Goal: Transaction & Acquisition: Purchase product/service

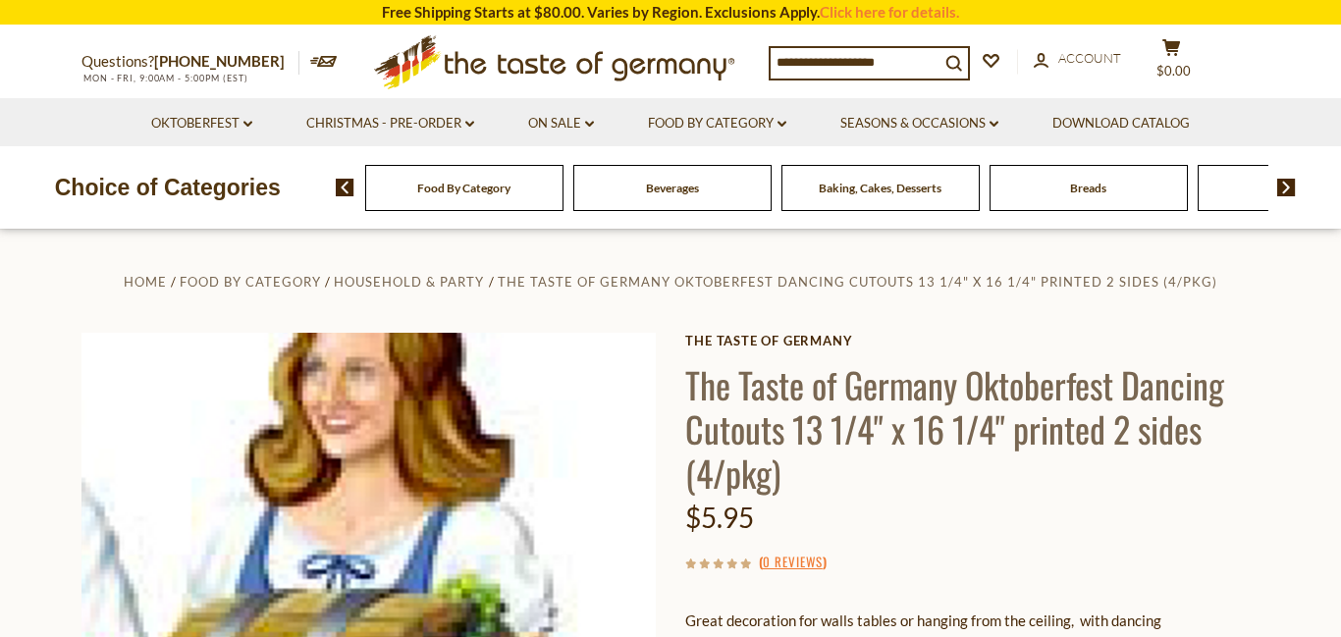
click at [520, 463] on img at bounding box center [368, 626] width 574 height 587
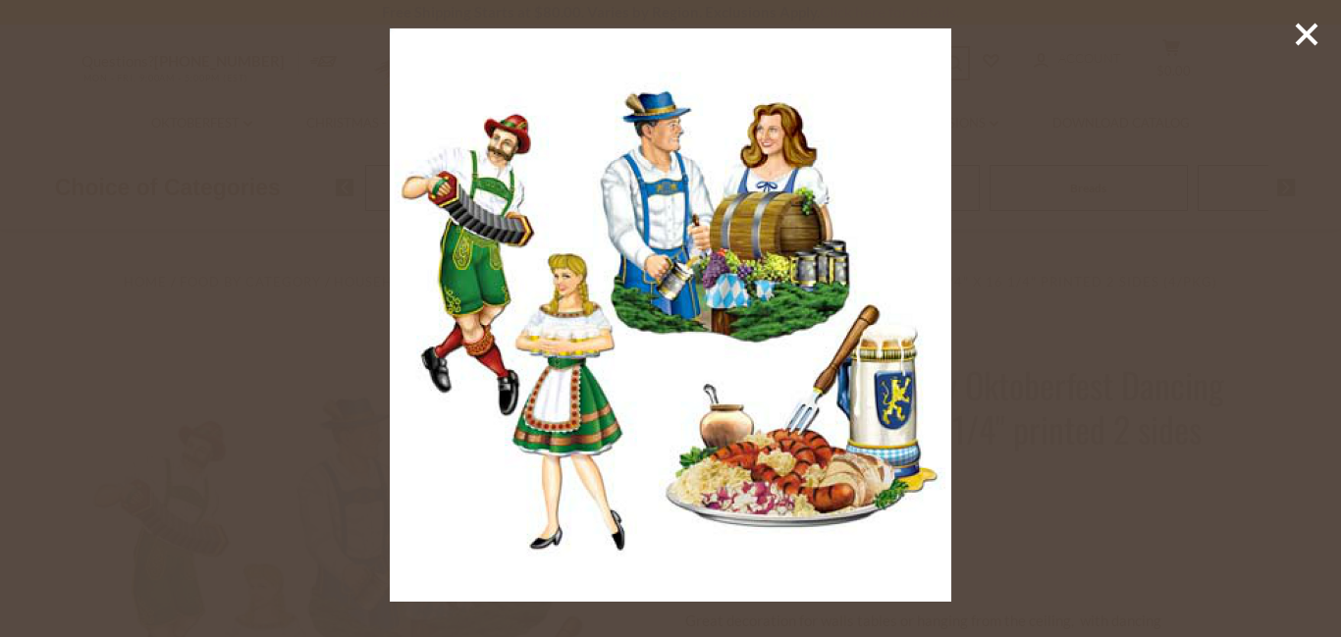
click at [1297, 37] on icon at bounding box center [1306, 34] width 29 height 29
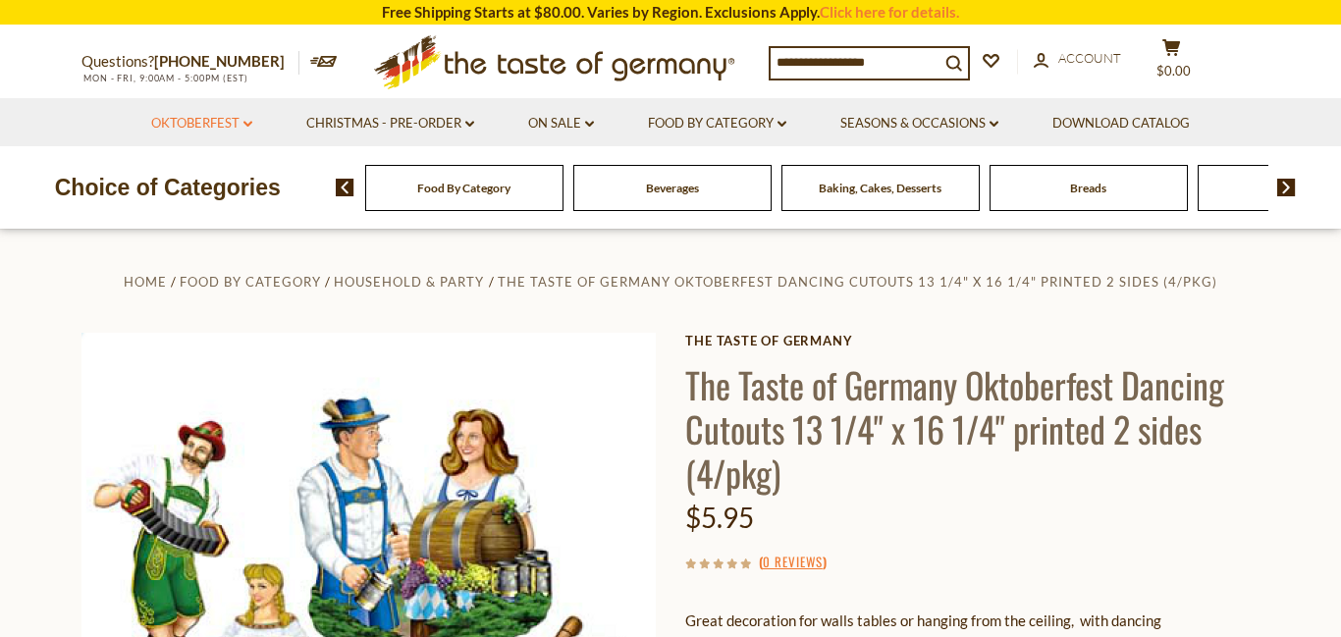
click at [209, 122] on link "Oktoberfest dropdown_arrow" at bounding box center [201, 124] width 101 height 22
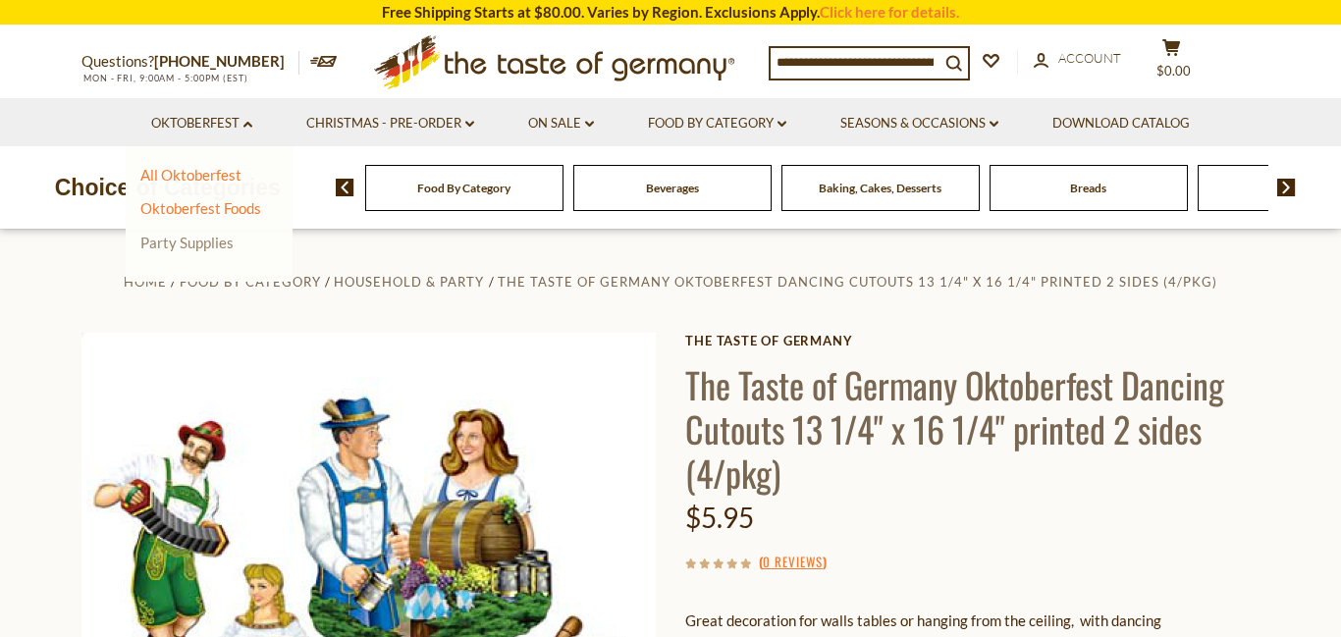
click at [187, 242] on link "Party Supplies" at bounding box center [186, 243] width 93 height 18
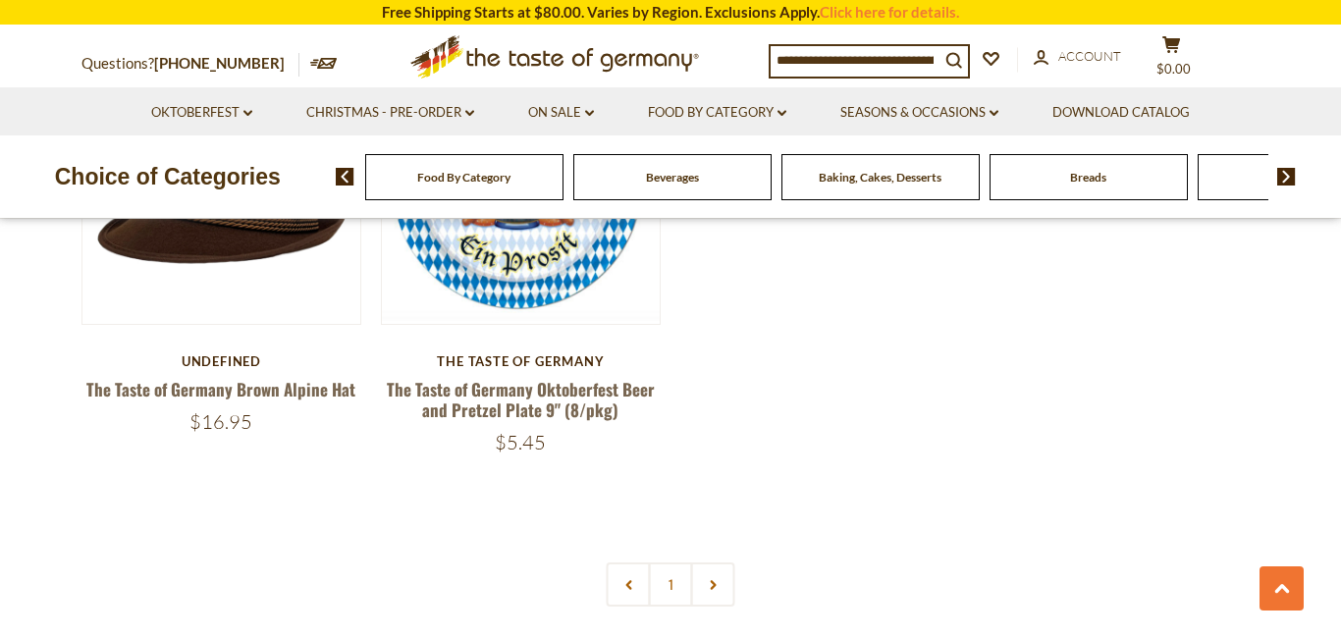
scroll to position [4357, 0]
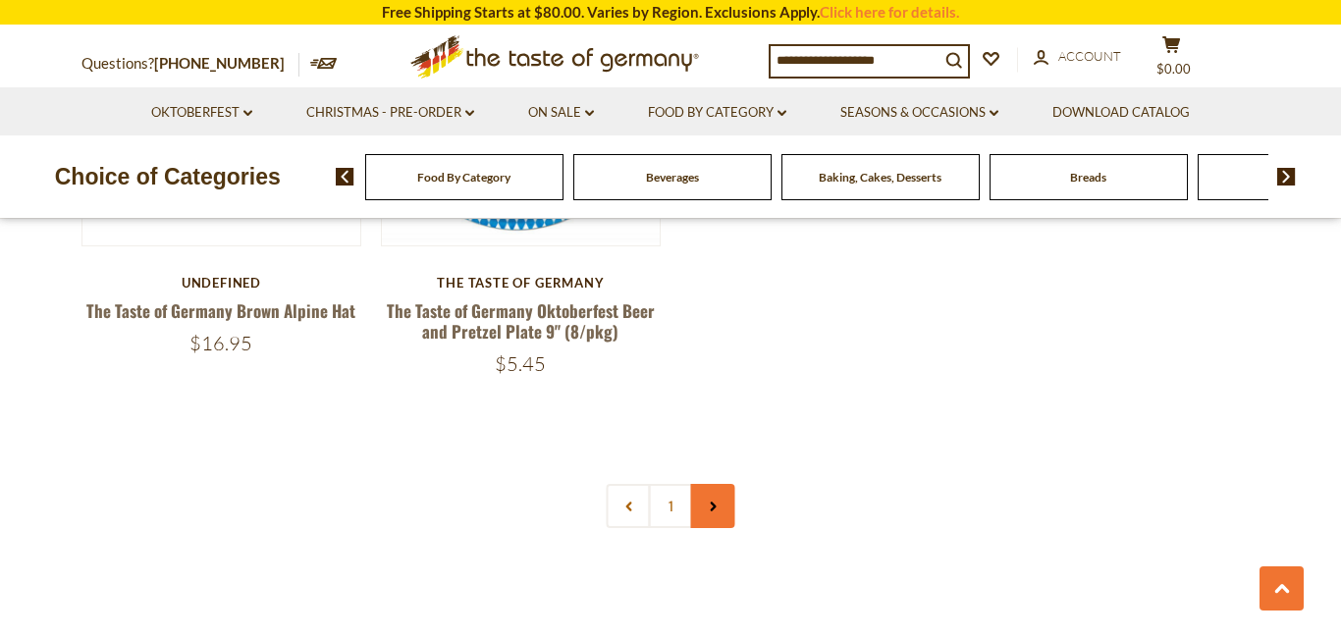
click at [718, 499] on link at bounding box center [713, 506] width 44 height 44
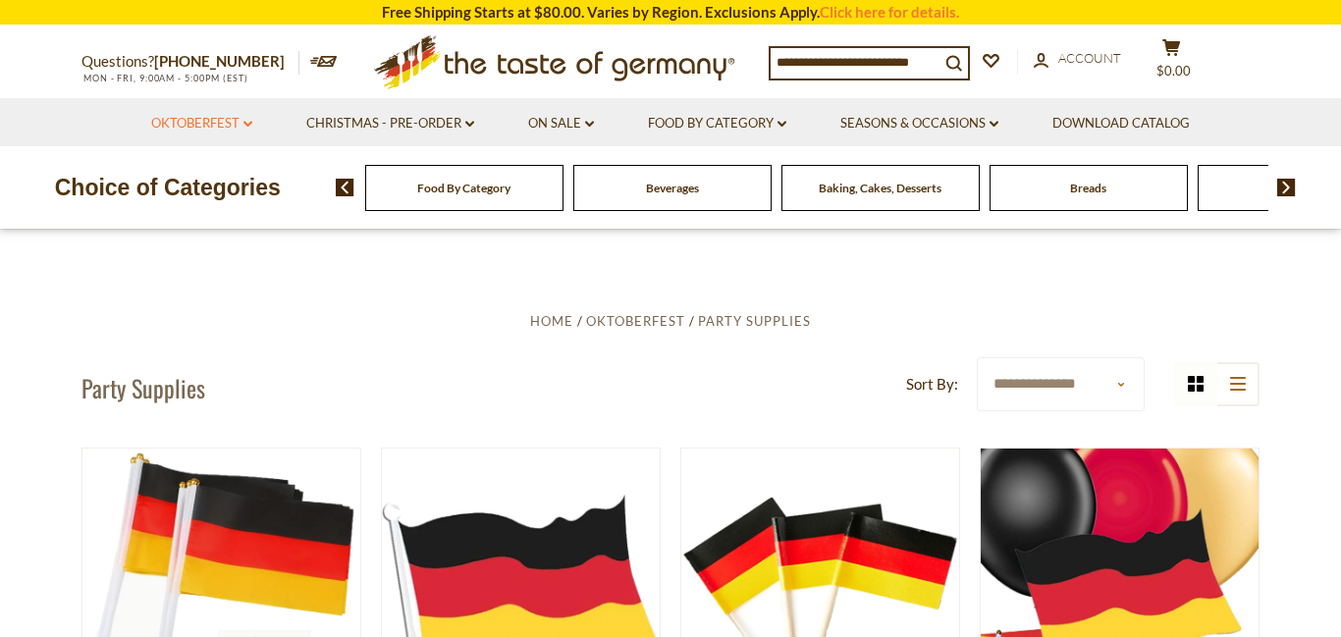
click at [188, 125] on link "Oktoberfest dropdown_arrow" at bounding box center [201, 124] width 101 height 22
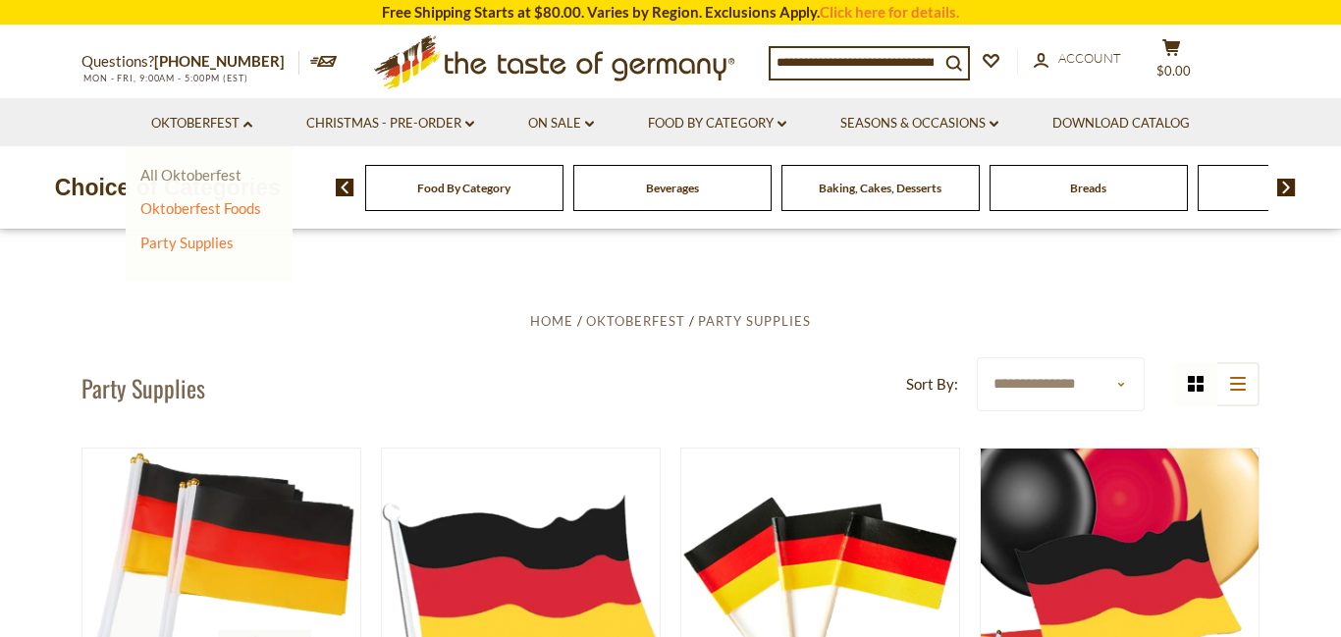
click at [190, 171] on link "All Oktoberfest" at bounding box center [190, 175] width 101 height 18
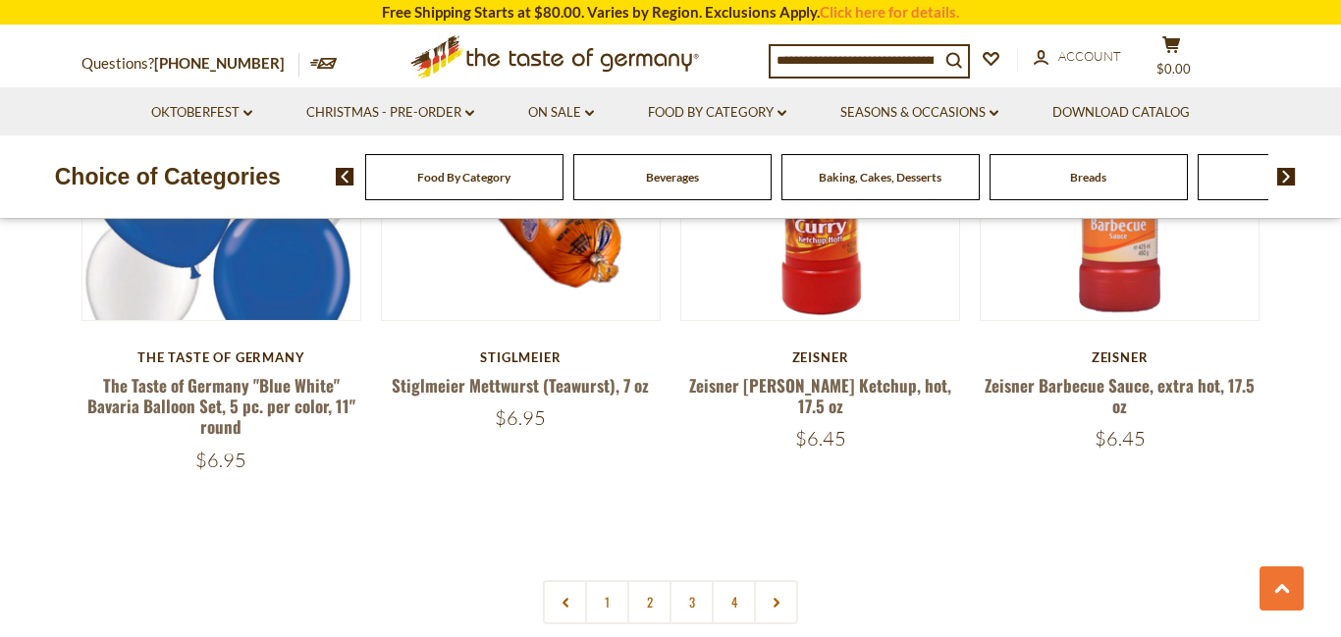
scroll to position [4603, 0]
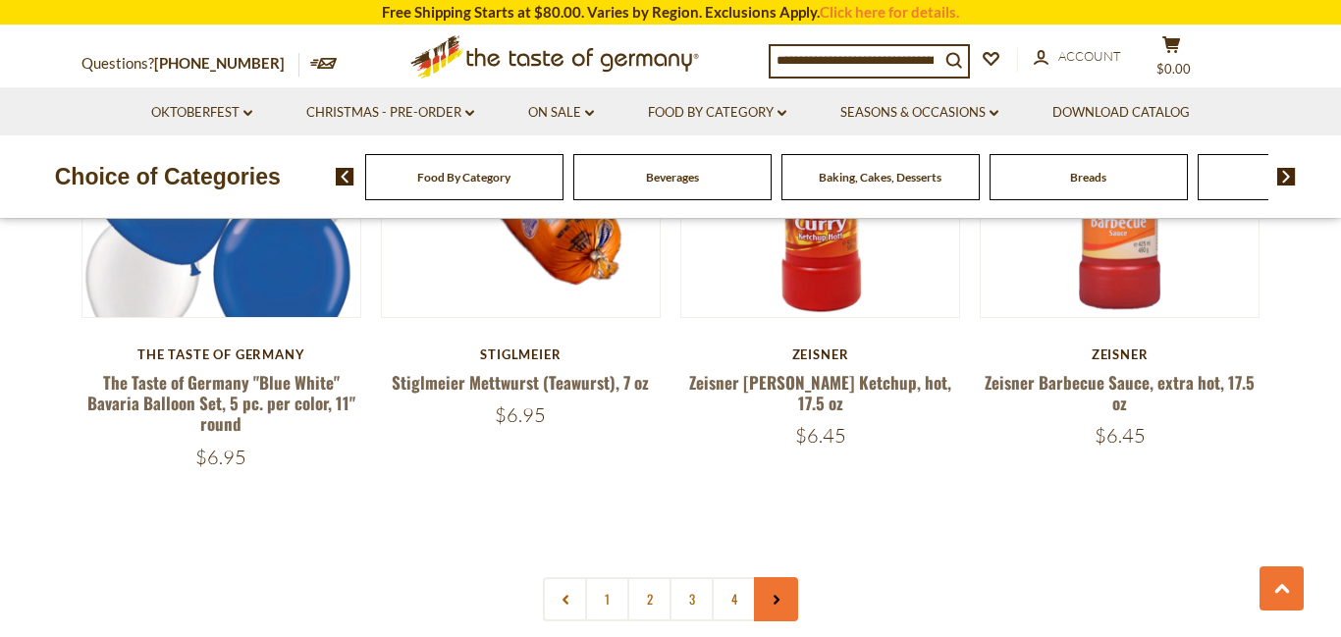
click at [776, 595] on use at bounding box center [777, 600] width 6 height 10
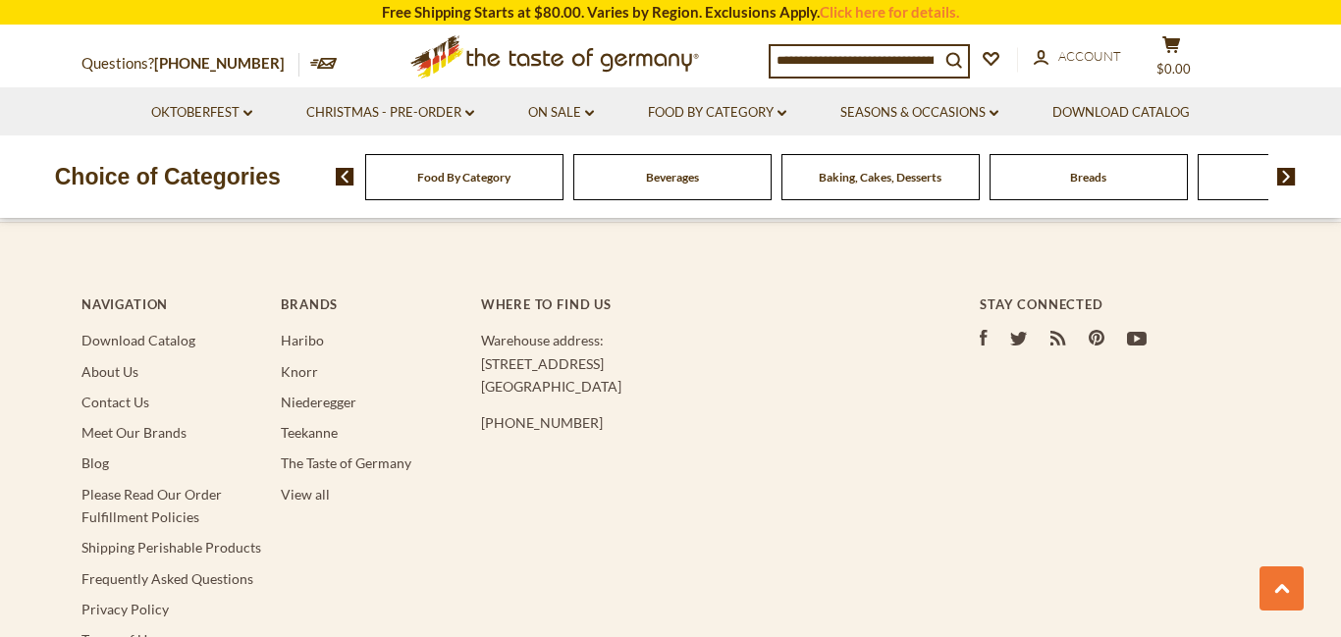
scroll to position [6037, 0]
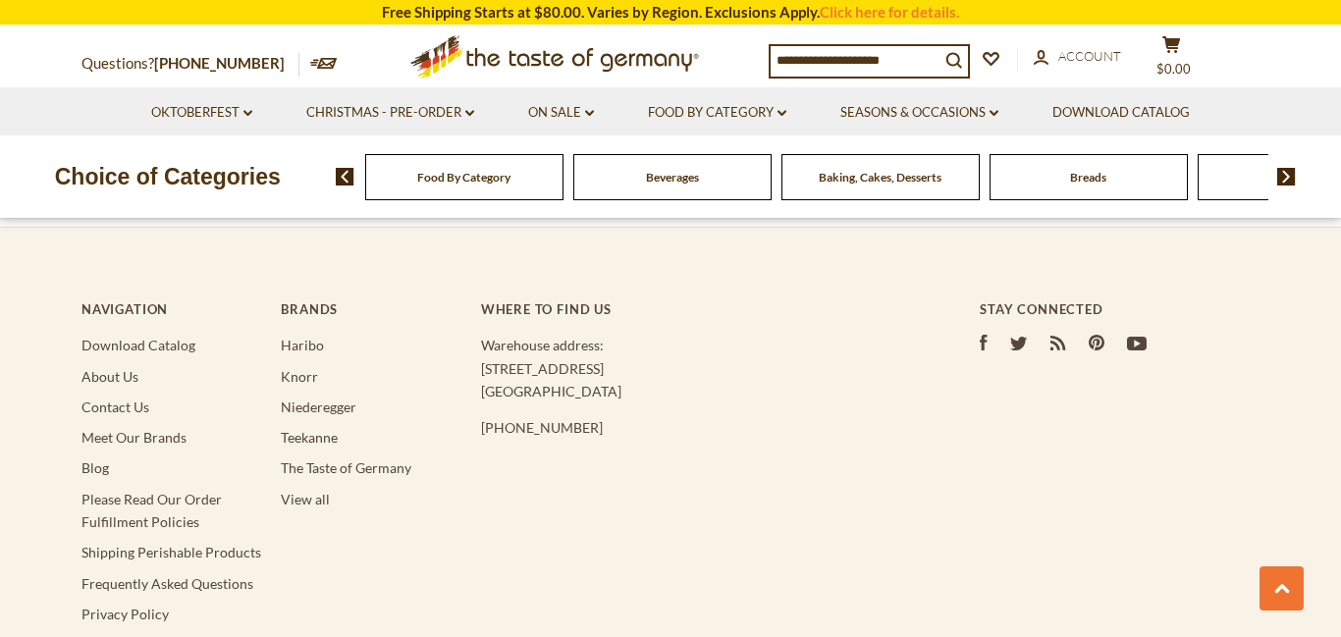
click at [1132, 337] on icon at bounding box center [1137, 344] width 20 height 14
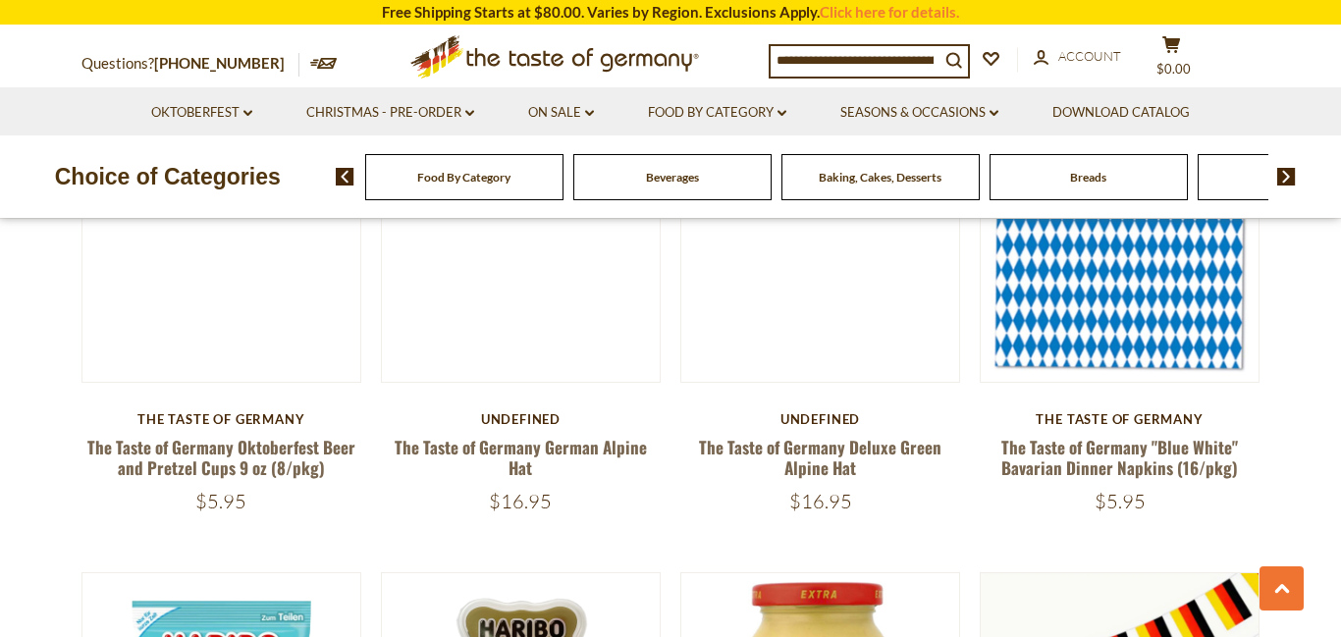
scroll to position [0, 0]
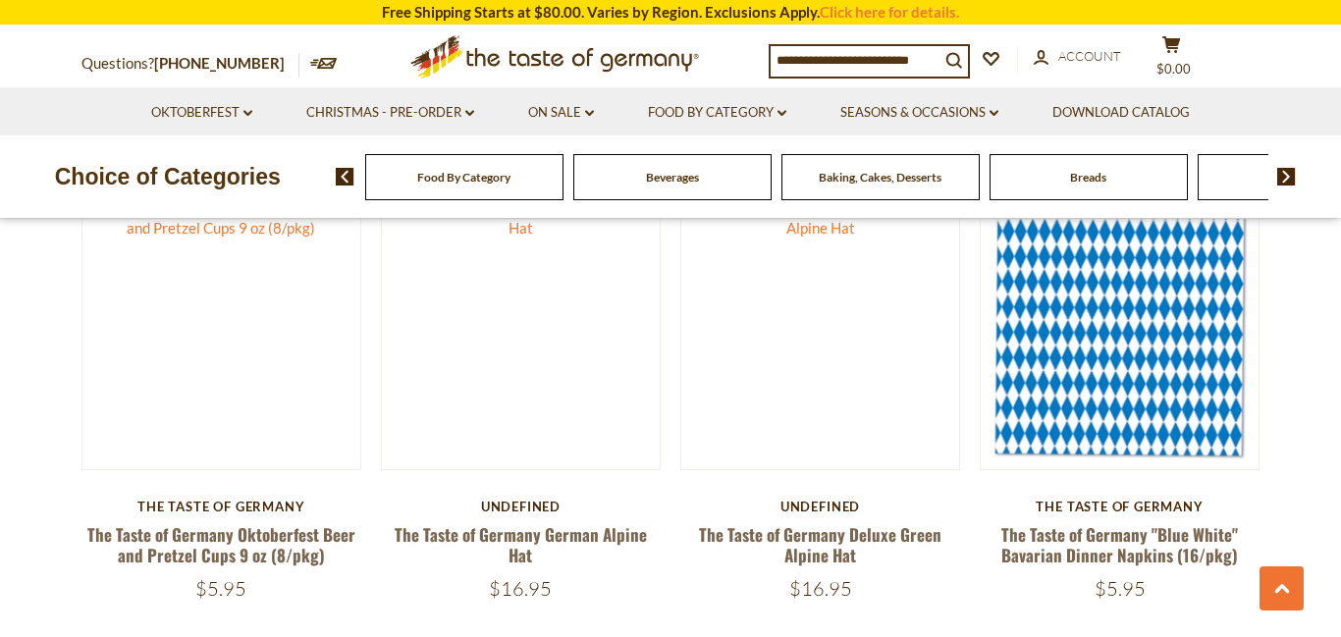
scroll to position [750, 0]
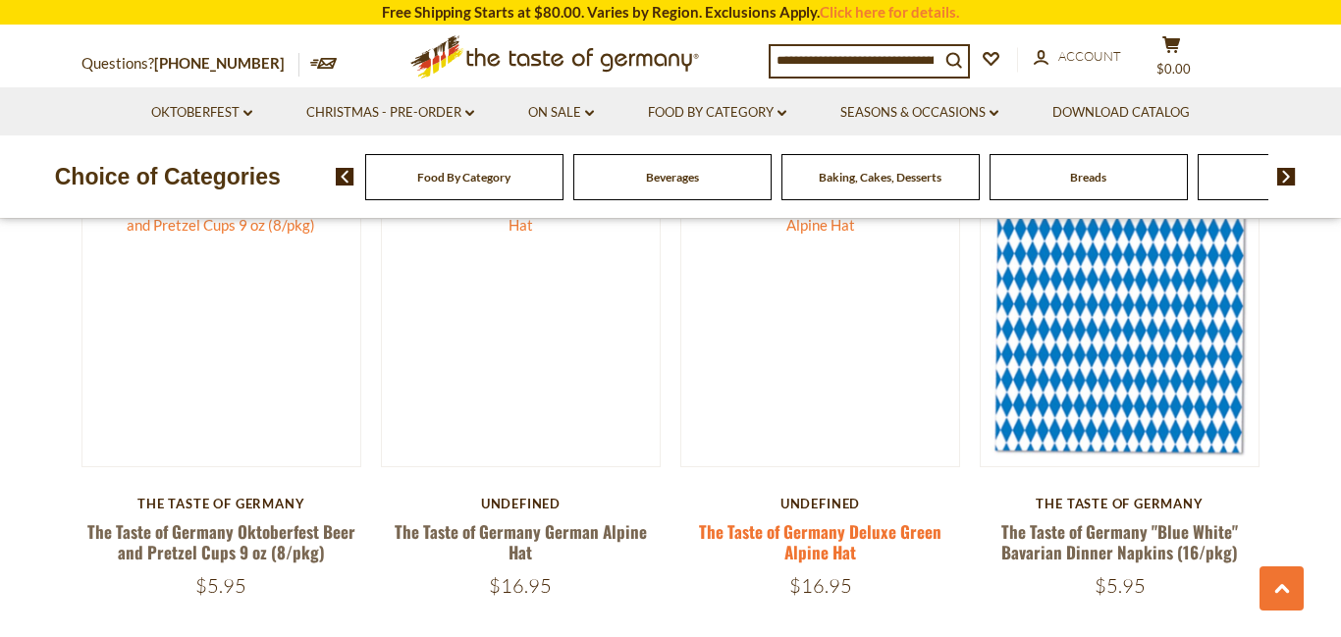
click at [916, 534] on link "The Taste of Germany Deluxe Green Alpine Hat" at bounding box center [820, 541] width 242 height 45
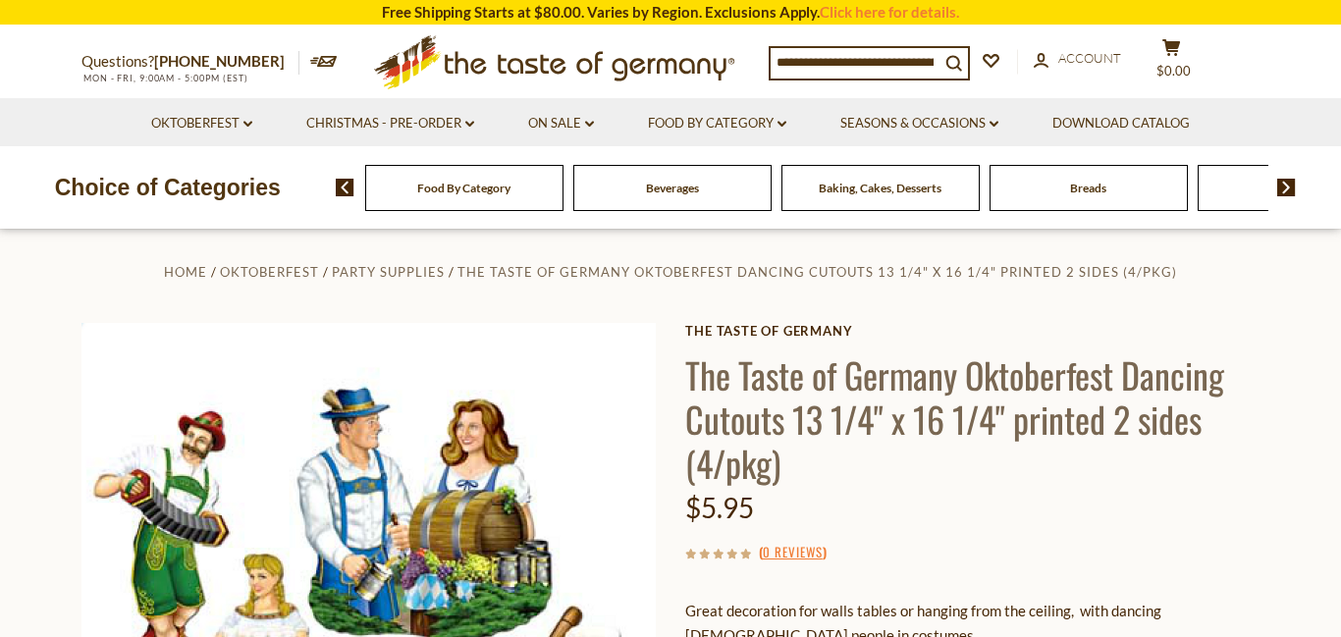
scroll to position [12, 0]
